Goal: Transaction & Acquisition: Book appointment/travel/reservation

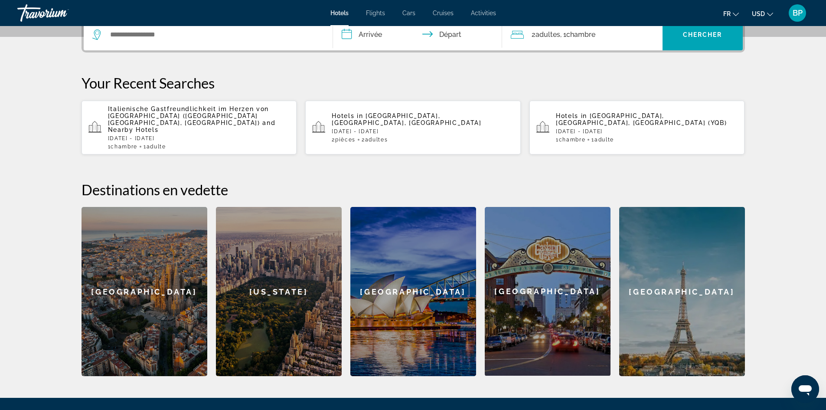
scroll to position [310, 0]
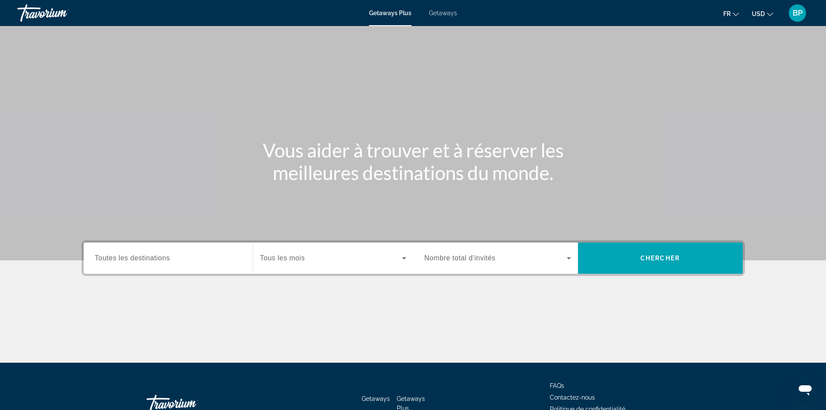
click at [157, 261] on span "Toutes les destinations" at bounding box center [132, 257] width 75 height 7
click at [157, 261] on input "Destination Toutes les destinations" at bounding box center [168, 258] width 147 height 10
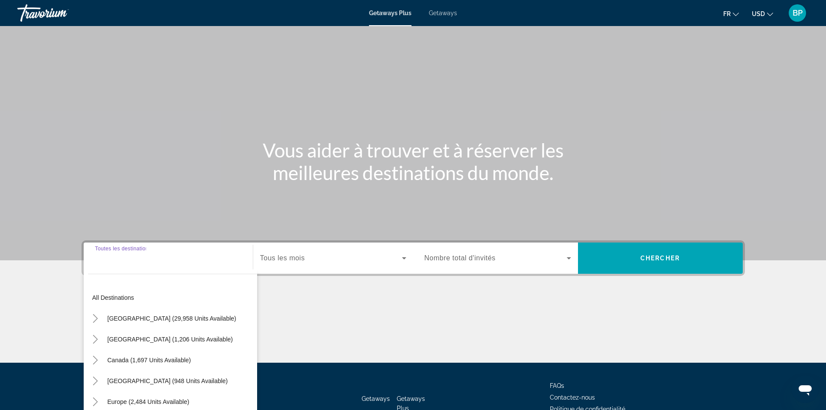
scroll to position [59, 0]
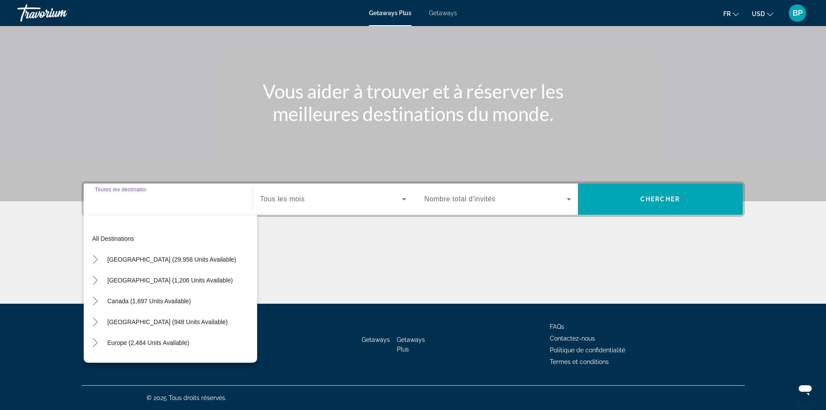
click at [156, 210] on div "Search widget" at bounding box center [168, 199] width 147 height 25
click at [159, 202] on input "Destination Toutes les destinations" at bounding box center [168, 199] width 147 height 10
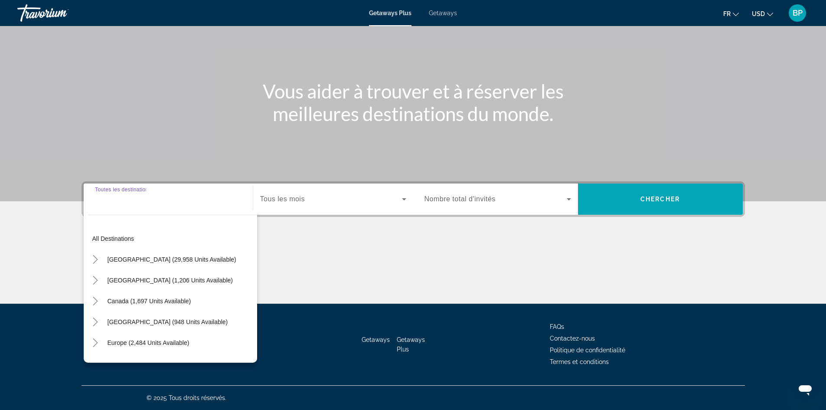
click at [159, 202] on input "Destination Toutes les destinations" at bounding box center [168, 199] width 147 height 10
click at [157, 203] on input "Destination Toutes les destinations" at bounding box center [168, 199] width 147 height 10
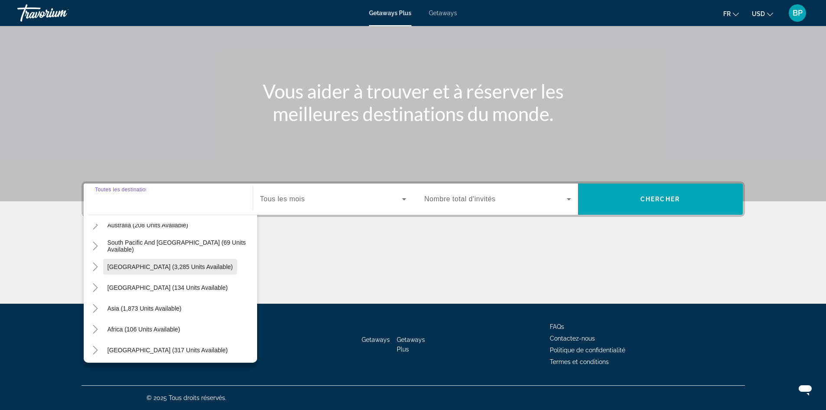
scroll to position [140, 0]
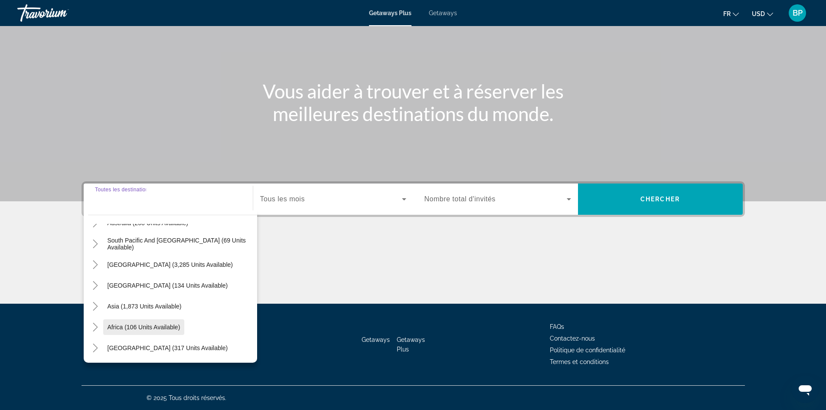
click at [152, 323] on span "Africa (106 units available)" at bounding box center [144, 326] width 73 height 7
type input "**********"
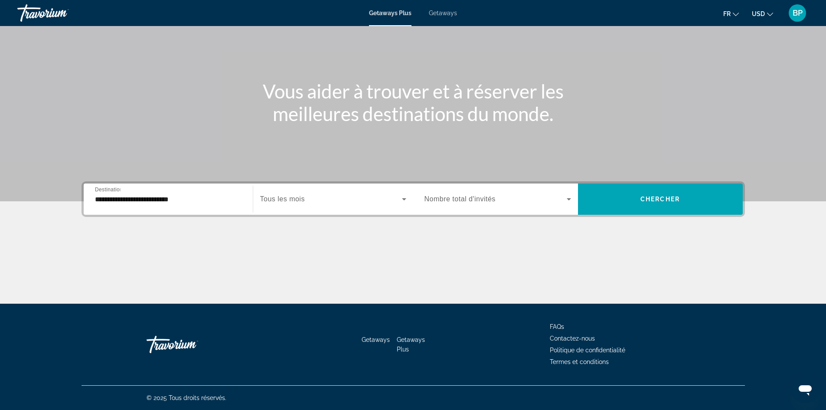
click at [282, 196] on span "Tous les mois" at bounding box center [282, 198] width 45 height 7
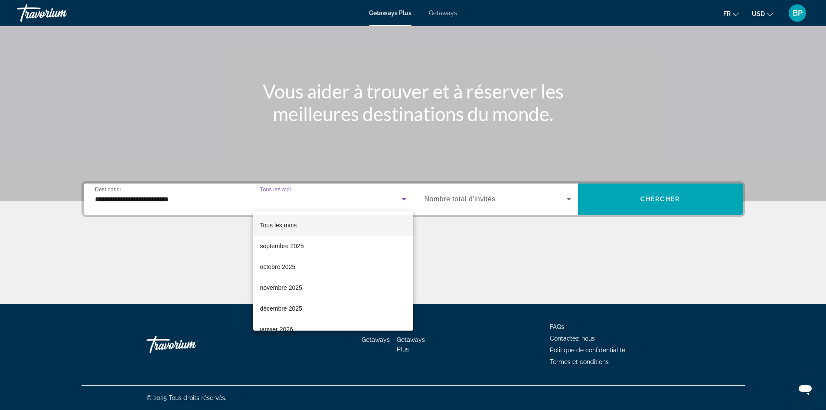
click at [304, 230] on mat-option "Tous les mois" at bounding box center [333, 225] width 160 height 21
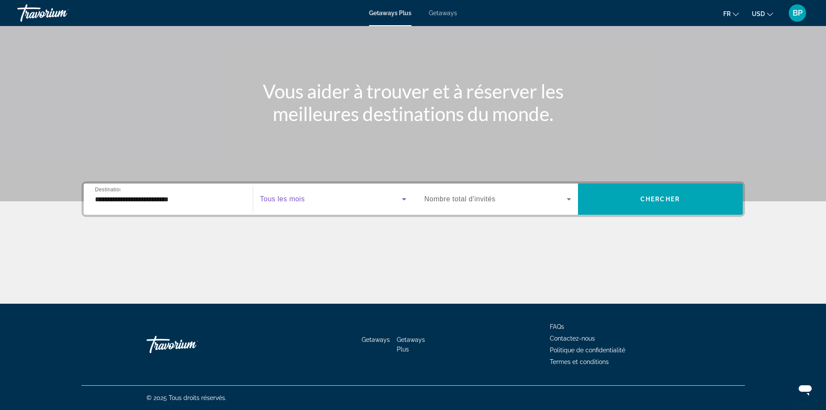
click at [453, 197] on span "Nombre total d'invités" at bounding box center [459, 198] width 71 height 7
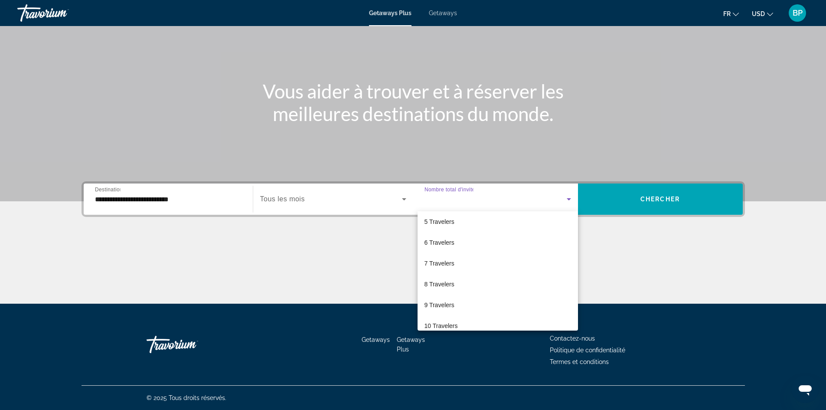
scroll to position [0, 0]
click at [175, 197] on div at bounding box center [413, 205] width 826 height 410
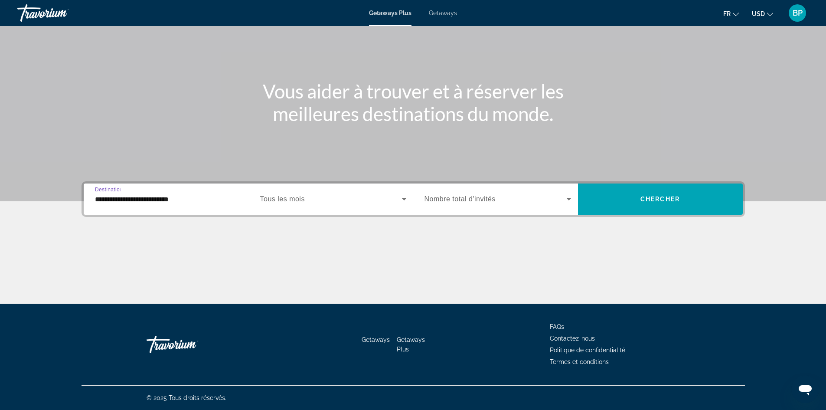
click at [155, 199] on input "**********" at bounding box center [168, 199] width 147 height 10
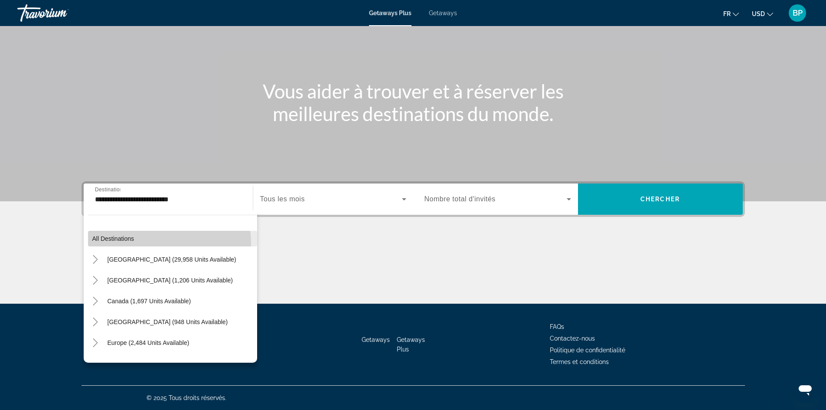
click at [141, 243] on span "Search widget" at bounding box center [172, 238] width 169 height 21
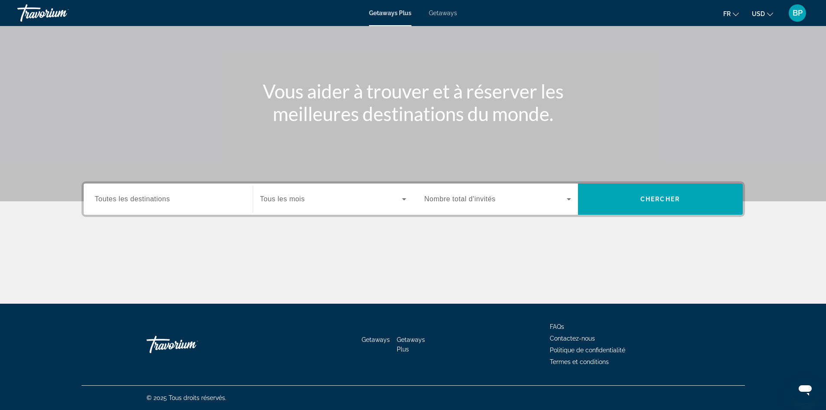
click at [284, 209] on div "Search widget" at bounding box center [333, 199] width 146 height 24
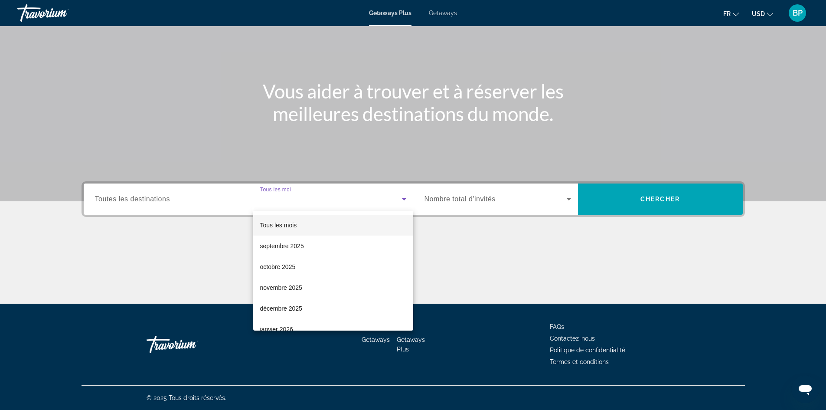
click at [293, 200] on div at bounding box center [413, 205] width 826 height 410
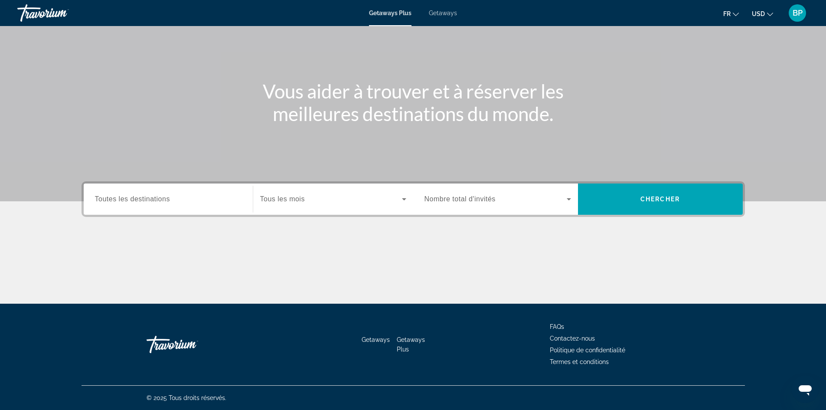
click at [439, 196] on span "Nombre total d'invités" at bounding box center [459, 198] width 71 height 7
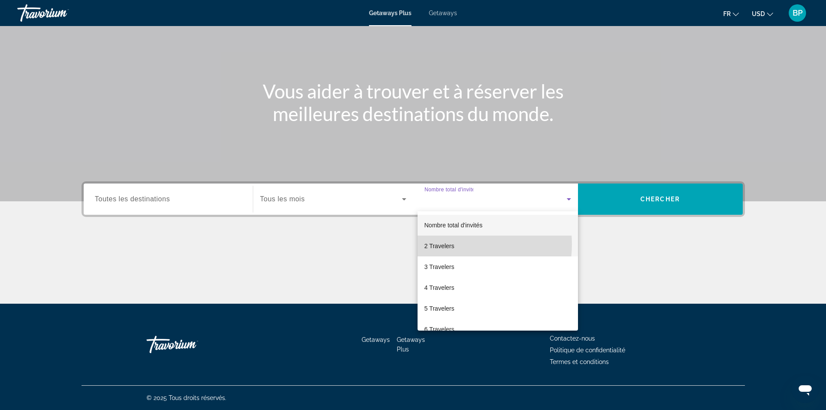
click at [452, 244] on mat-option "2 Travelers" at bounding box center [497, 245] width 160 height 21
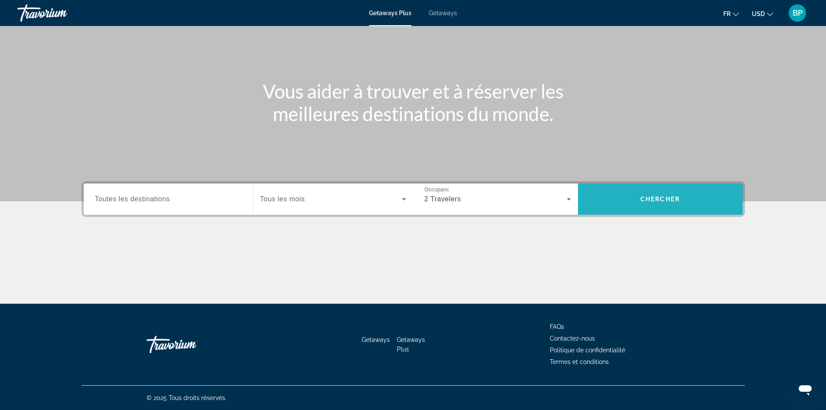
click at [649, 194] on span "Search widget" at bounding box center [660, 199] width 165 height 21
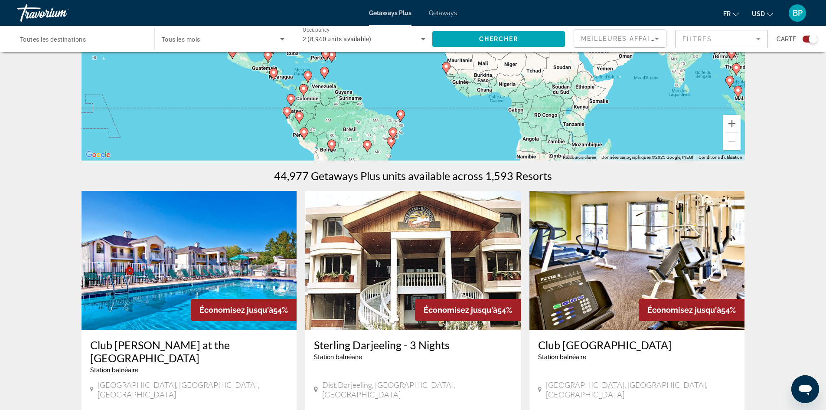
scroll to position [260, 0]
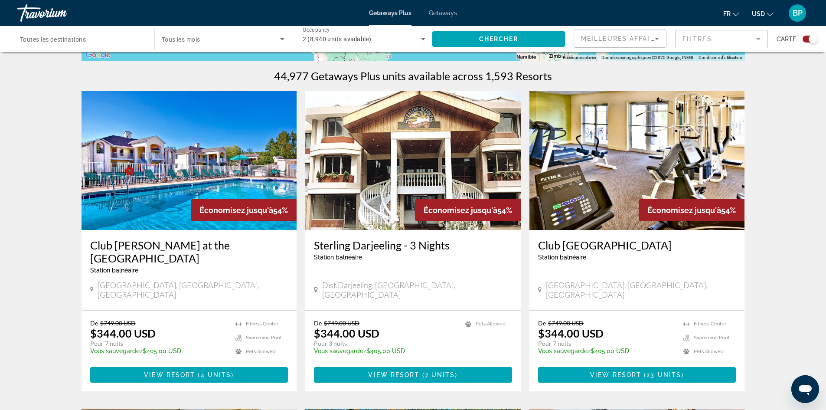
click at [697, 36] on mat-form-field "Filtres" at bounding box center [721, 39] width 93 height 18
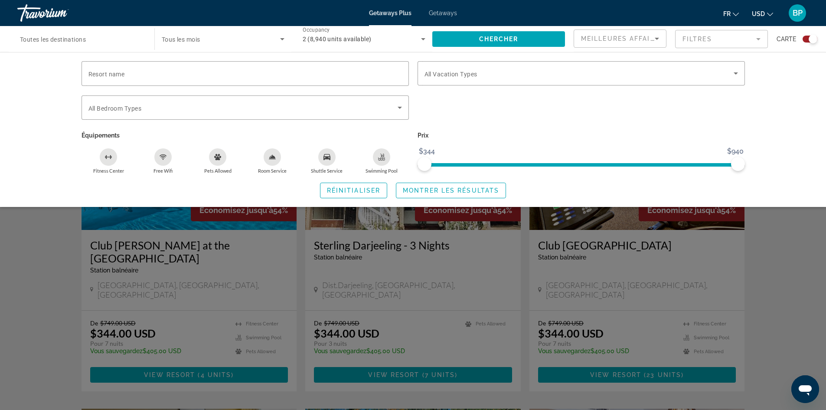
click at [697, 36] on mat-form-field "Filtres" at bounding box center [721, 39] width 93 height 18
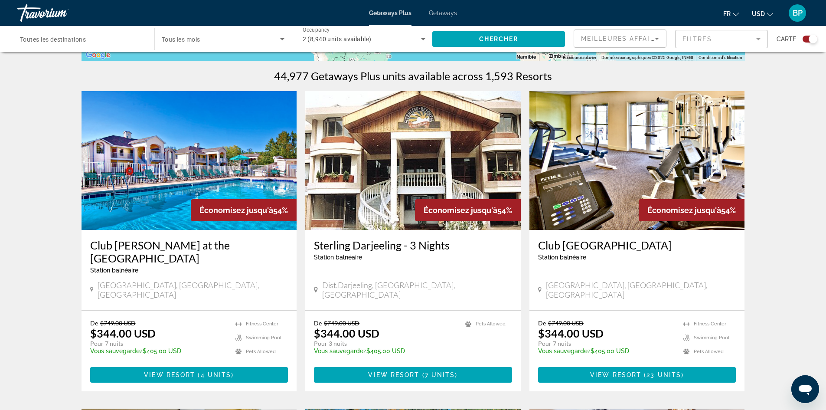
click at [697, 36] on mat-form-field "Filtres" at bounding box center [721, 39] width 93 height 18
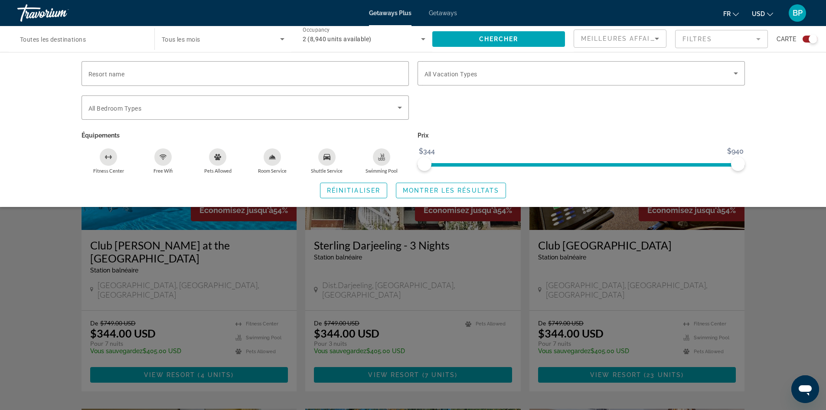
click at [697, 36] on mat-form-field "Filtres" at bounding box center [721, 39] width 93 height 18
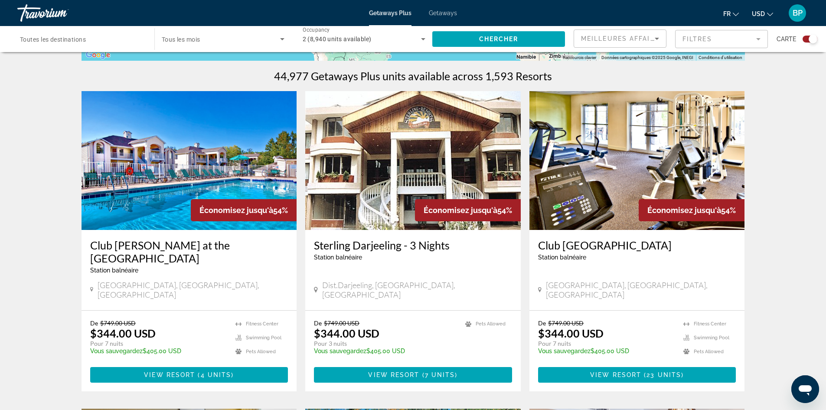
click at [767, 13] on icon "Change currency" at bounding box center [770, 14] width 6 height 3
click at [744, 80] on button "EUR (€)" at bounding box center [745, 79] width 43 height 11
click at [812, 38] on div "Search widget" at bounding box center [812, 39] width 9 height 9
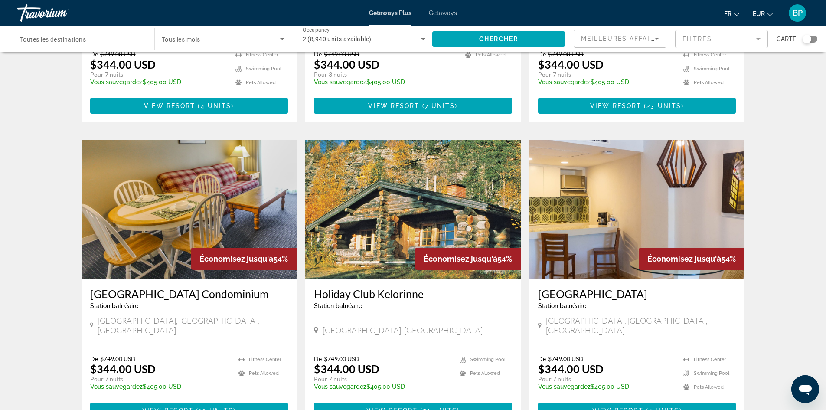
scroll to position [0, 0]
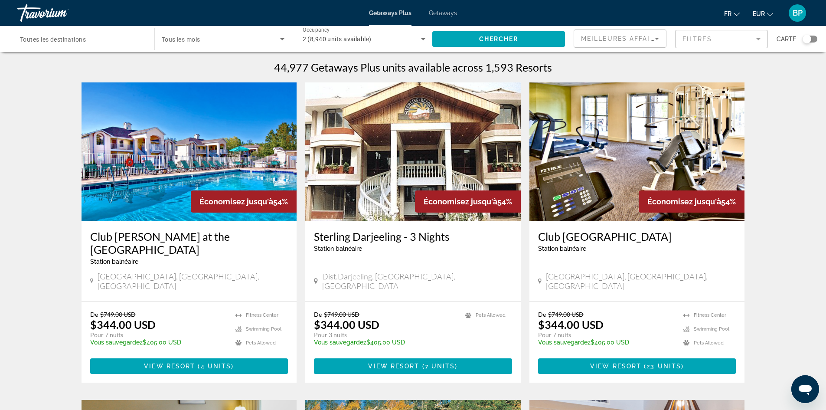
click at [807, 39] on div "Search widget" at bounding box center [806, 39] width 9 height 9
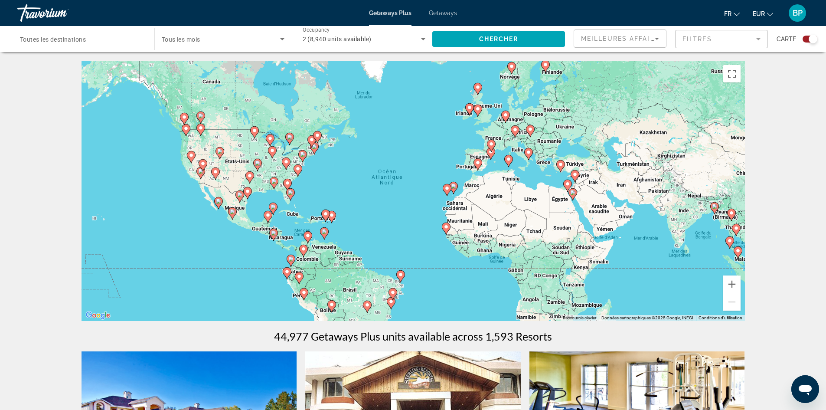
click at [807, 39] on div "Search widget" at bounding box center [809, 39] width 15 height 7
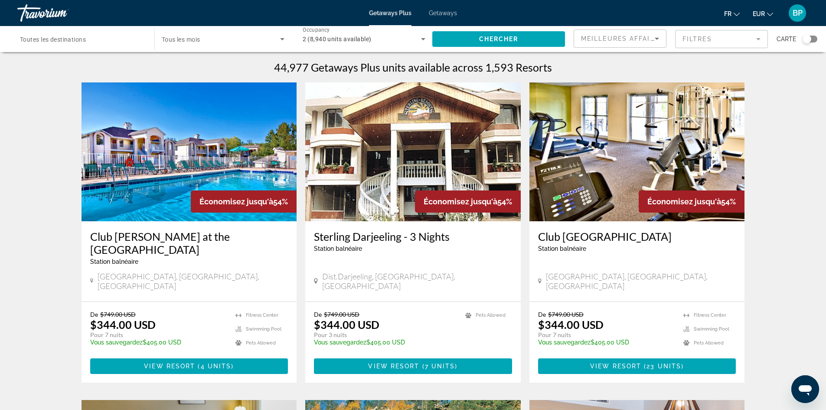
click at [687, 38] on mat-form-field "Filtres" at bounding box center [721, 39] width 93 height 18
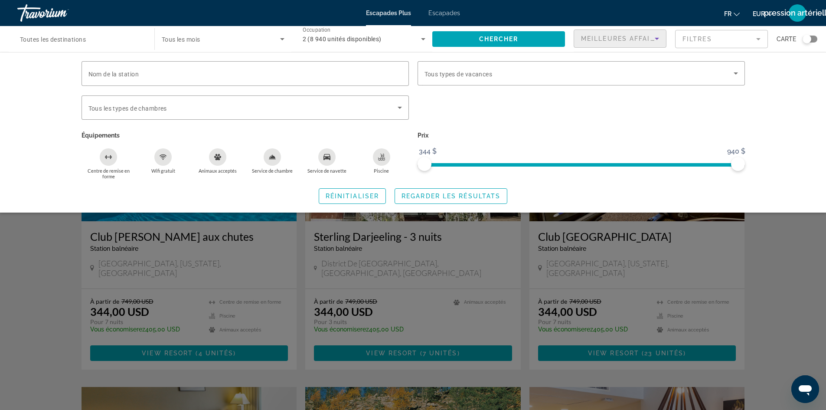
click at [636, 42] on div "Meilleures affaires" at bounding box center [618, 38] width 74 height 10
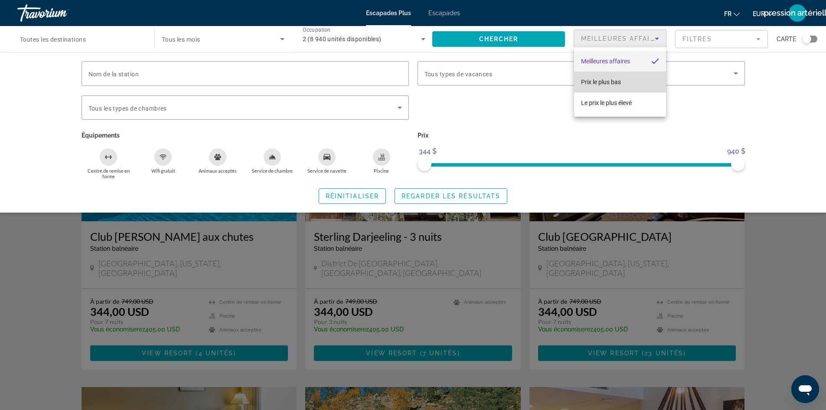
click at [610, 79] on font "Prix ​​le plus bas" at bounding box center [601, 81] width 40 height 7
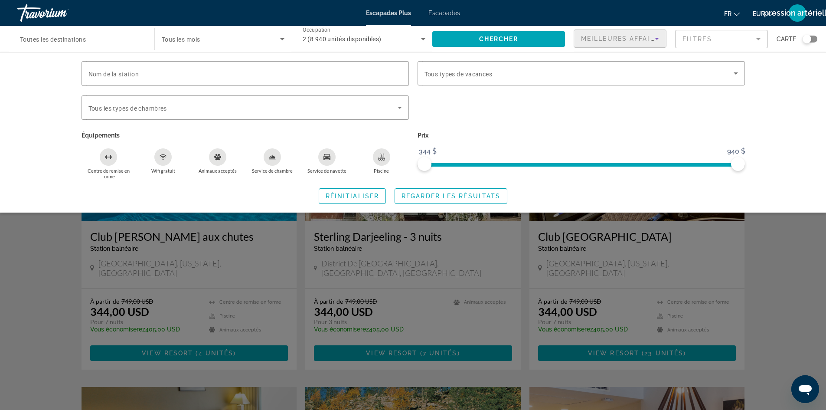
click at [793, 274] on div "Widget de recherche" at bounding box center [413, 270] width 826 height 280
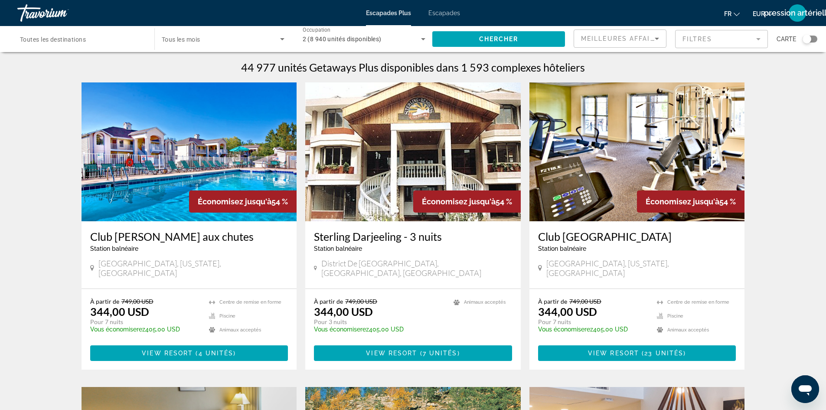
click at [626, 37] on font "Meilleures affaires" at bounding box center [622, 38] width 83 height 7
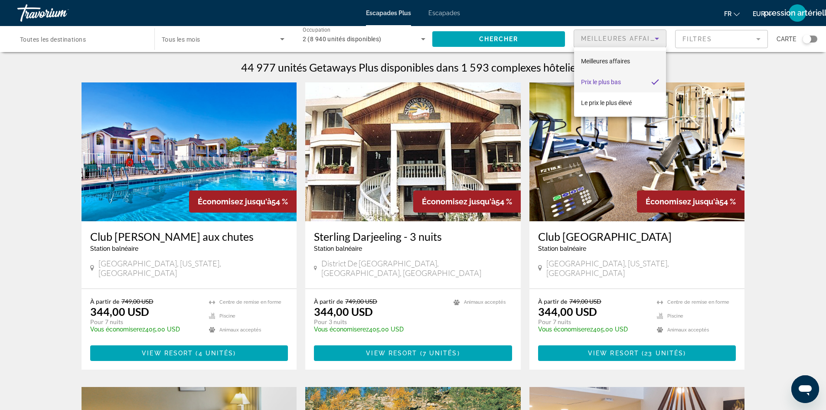
click at [629, 62] on font "Meilleures affaires" at bounding box center [605, 61] width 49 height 7
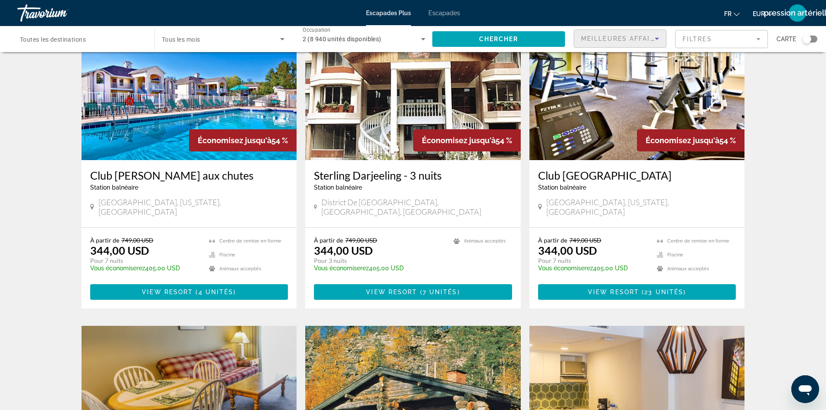
scroll to position [130, 0]
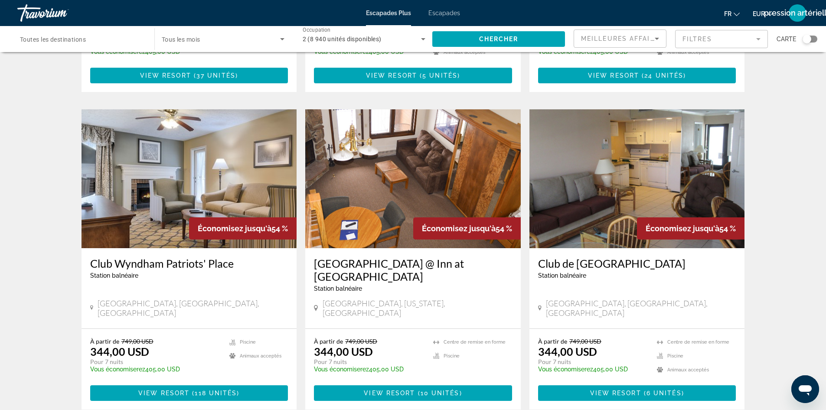
scroll to position [954, 0]
